Goal: Information Seeking & Learning: Learn about a topic

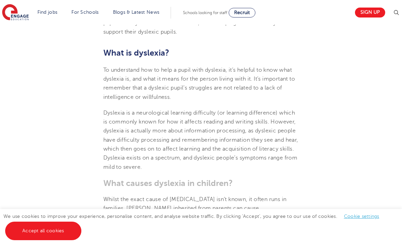
scroll to position [323, 0]
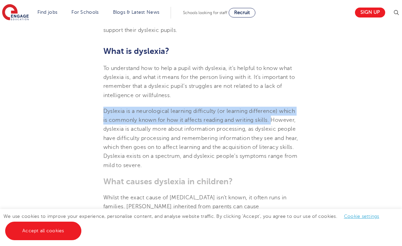
drag, startPoint x: 104, startPoint y: 109, endPoint x: 273, endPoint y: 119, distance: 168.9
click at [273, 119] on span "Dyslexia is a neurological learning difficulty (or learning difference) which i…" at bounding box center [200, 138] width 195 height 60
copy span "[MEDICAL_DATA] is a neurological [MEDICAL_DATA] (or learning difference) which …"
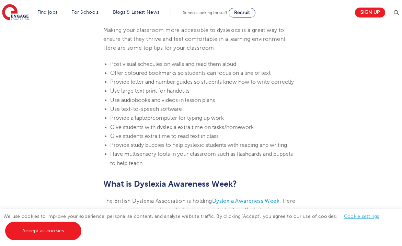
scroll to position [1920, 0]
drag, startPoint x: 111, startPoint y: 92, endPoint x: 178, endPoint y: 92, distance: 67.3
click at [178, 97] on span "Use audiobooks and videos in lesson plans" at bounding box center [162, 100] width 105 height 6
copy span "Use audiobooks and videos"
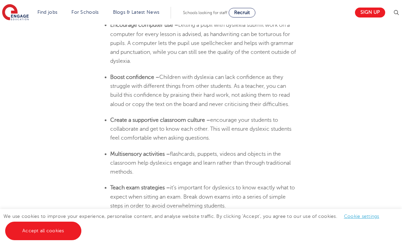
scroll to position [1573, 0]
click at [228, 130] on li "Create a supportive classroom culture – encourage your students to collaborate …" at bounding box center [204, 129] width 189 height 27
drag, startPoint x: 211, startPoint y: 132, endPoint x: 110, endPoint y: 113, distance: 103.1
click at [110, 116] on li "Create a supportive classroom culture – encourage your students to collaborate …" at bounding box center [204, 129] width 189 height 27
copy li "Create a supportive classroom culture – encourage your students to collaborate …"
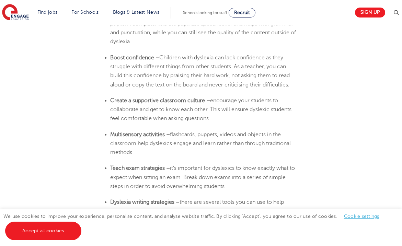
scroll to position [1592, 0]
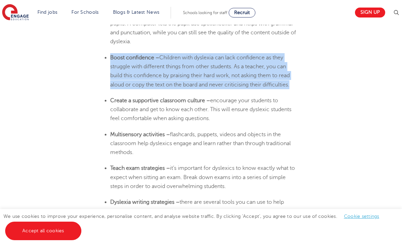
drag, startPoint x: 291, startPoint y: 79, endPoint x: 110, endPoint y: 52, distance: 183.0
click at [110, 53] on li "Boost confidence – Children with [MEDICAL_DATA] can lack confidence as they str…" at bounding box center [204, 71] width 189 height 36
copy li "Boost confidence – Children with [MEDICAL_DATA] can lack confidence as they str…"
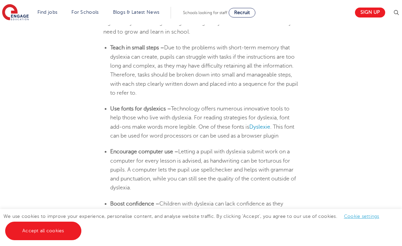
scroll to position [1445, 0]
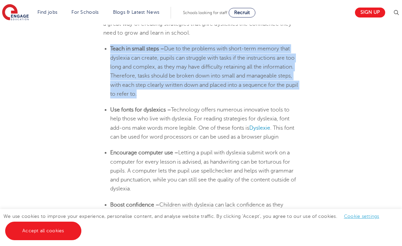
drag, startPoint x: 110, startPoint y: 44, endPoint x: 149, endPoint y: 91, distance: 60.8
click at [149, 91] on li "Teach in small steps – Due to the problems with short-term memory that [MEDICAL…" at bounding box center [204, 71] width 189 height 54
copy li "Teach in small steps – Due to the problems with short-term memory that [MEDICAL…"
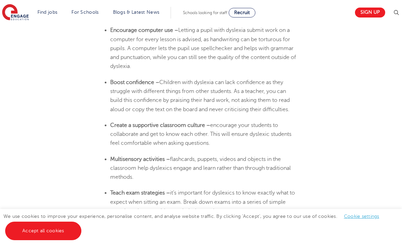
scroll to position [1568, 0]
drag, startPoint x: 293, startPoint y: 103, endPoint x: 235, endPoint y: 85, distance: 61.0
click at [235, 85] on li "Boost confidence – Children with [MEDICAL_DATA] can lack confidence as they str…" at bounding box center [204, 95] width 189 height 36
copy span "As a teacher, you can build this confidence by praising their hard work, not as…"
click at [246, 130] on span "encourage your students to collaborate and get to know each other. This will en…" at bounding box center [200, 134] width 181 height 24
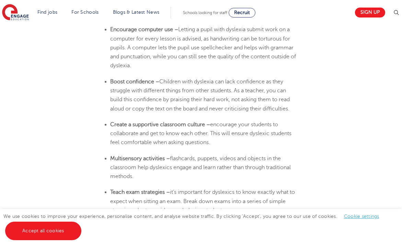
click at [290, 103] on span "Children with dyslexia can lack confidence as they struggle with different thin…" at bounding box center [200, 95] width 180 height 33
drag, startPoint x: 292, startPoint y: 101, endPoint x: 111, endPoint y: 76, distance: 182.5
click at [111, 77] on li "Boost confidence – Children with [MEDICAL_DATA] can lack confidence as they str…" at bounding box center [204, 95] width 189 height 36
copy li "Boost confidence – Children with [MEDICAL_DATA] can lack confidence as they str…"
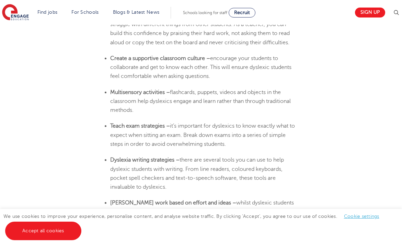
scroll to position [1638, 0]
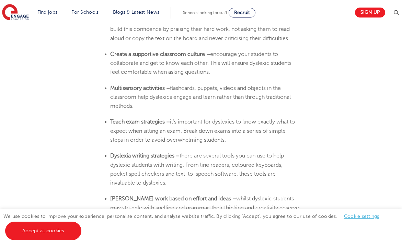
click at [235, 69] on li "Create a supportive classroom culture – encourage your students to collaborate …" at bounding box center [204, 63] width 189 height 27
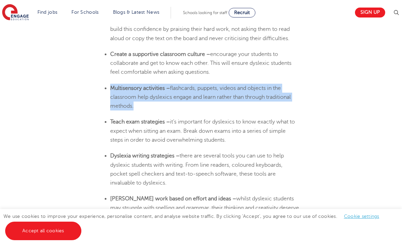
drag, startPoint x: 132, startPoint y: 100, endPoint x: 110, endPoint y: 81, distance: 29.1
click at [110, 84] on ul "Multisensory activities – flashcards, puppets, videos and objects in the classr…" at bounding box center [201, 97] width 196 height 27
copy li "Multisensory activities – flashcards, puppets, videos and objects in the classr…"
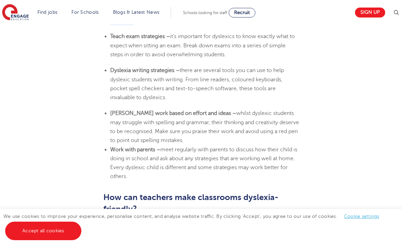
scroll to position [1725, 0]
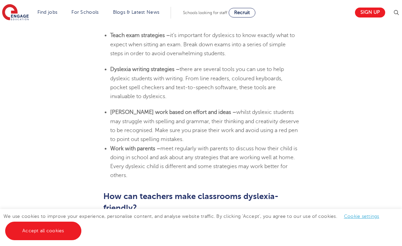
click at [207, 89] on li "[MEDICAL_DATA] writing strategies – there are several tools you can use to help…" at bounding box center [204, 83] width 189 height 36
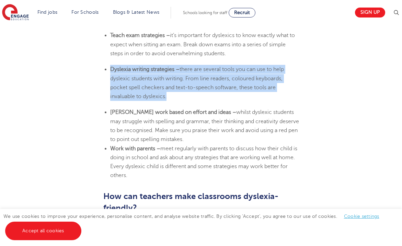
drag, startPoint x: 166, startPoint y: 90, endPoint x: 109, endPoint y: 62, distance: 64.1
click at [109, 65] on ul "[MEDICAL_DATA] writing strategies – there are several tools you can use to help…" at bounding box center [201, 83] width 196 height 36
copy li "[MEDICAL_DATA] writing strategies – there are several tools you can use to help…"
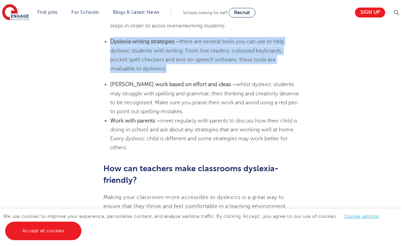
scroll to position [1766, 0]
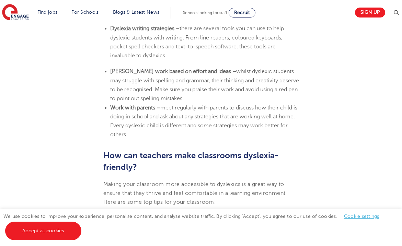
click at [147, 122] on li "Work with parents – meet regularly with parents to discuss how their child is d…" at bounding box center [204, 121] width 189 height 36
drag, startPoint x: 136, startPoint y: 127, endPoint x: 111, endPoint y: 100, distance: 36.7
click at [111, 103] on li "Work with parents – meet regularly with parents to discuss how their child is d…" at bounding box center [204, 121] width 189 height 36
copy li "Work with parents – meet regularly with parents to discuss how their child is d…"
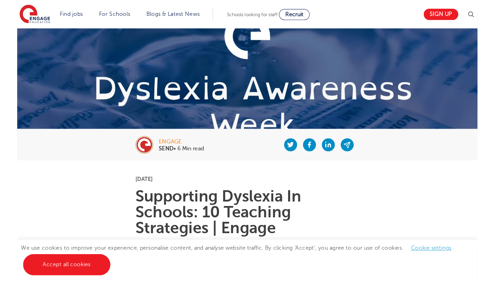
scroll to position [51, 0]
